Goal: Task Accomplishment & Management: Manage account settings

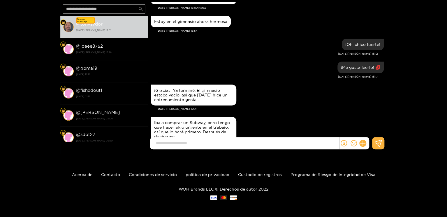
scroll to position [55, 0]
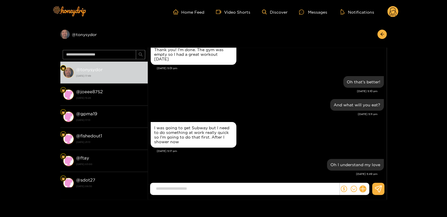
click at [392, 13] on circle at bounding box center [392, 11] width 11 height 11
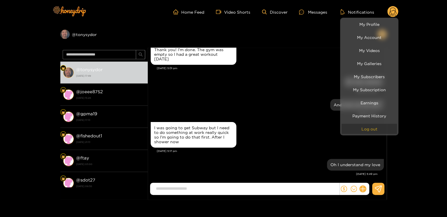
click at [366, 130] on button "Log out" at bounding box center [368, 129] width 55 height 10
